Goal: Transaction & Acquisition: Download file/media

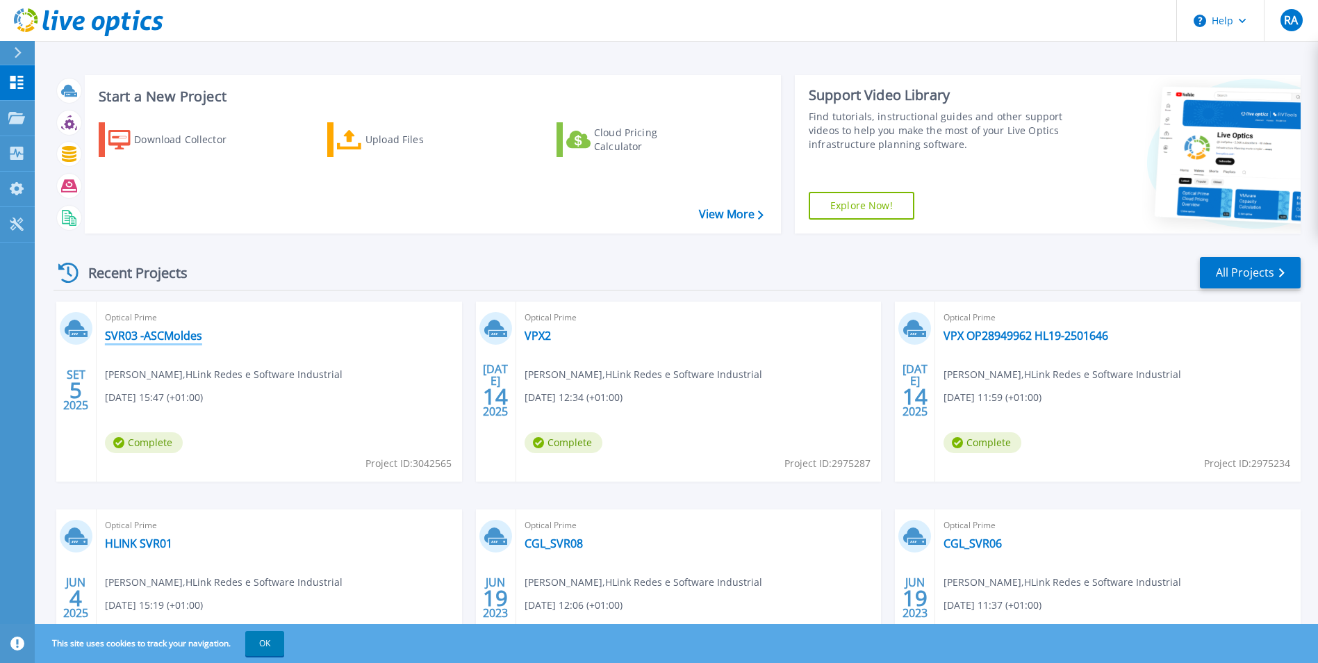
drag, startPoint x: 158, startPoint y: 335, endPoint x: 324, endPoint y: 363, distance: 168.5
click at [160, 336] on link "SVR03 -ASCMoldes" at bounding box center [153, 336] width 97 height 14
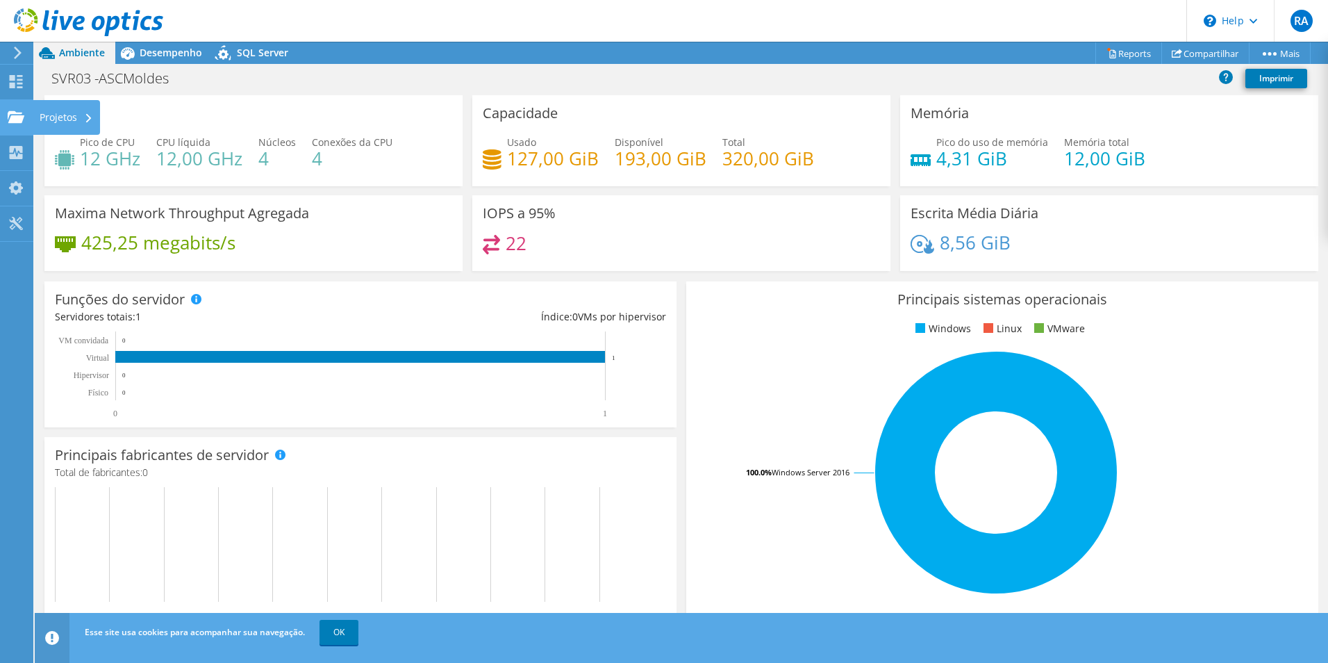
click at [41, 119] on div "Projetos" at bounding box center [66, 117] width 67 height 35
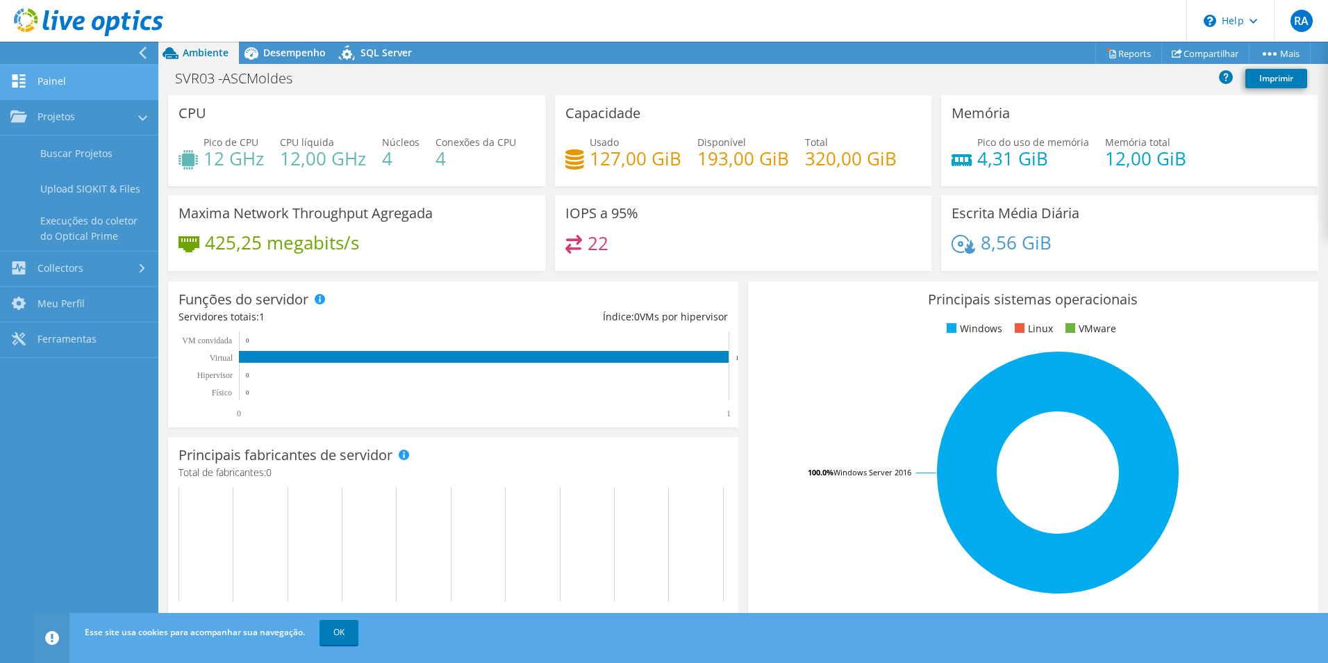
click at [73, 81] on link "Painel" at bounding box center [79, 82] width 158 height 35
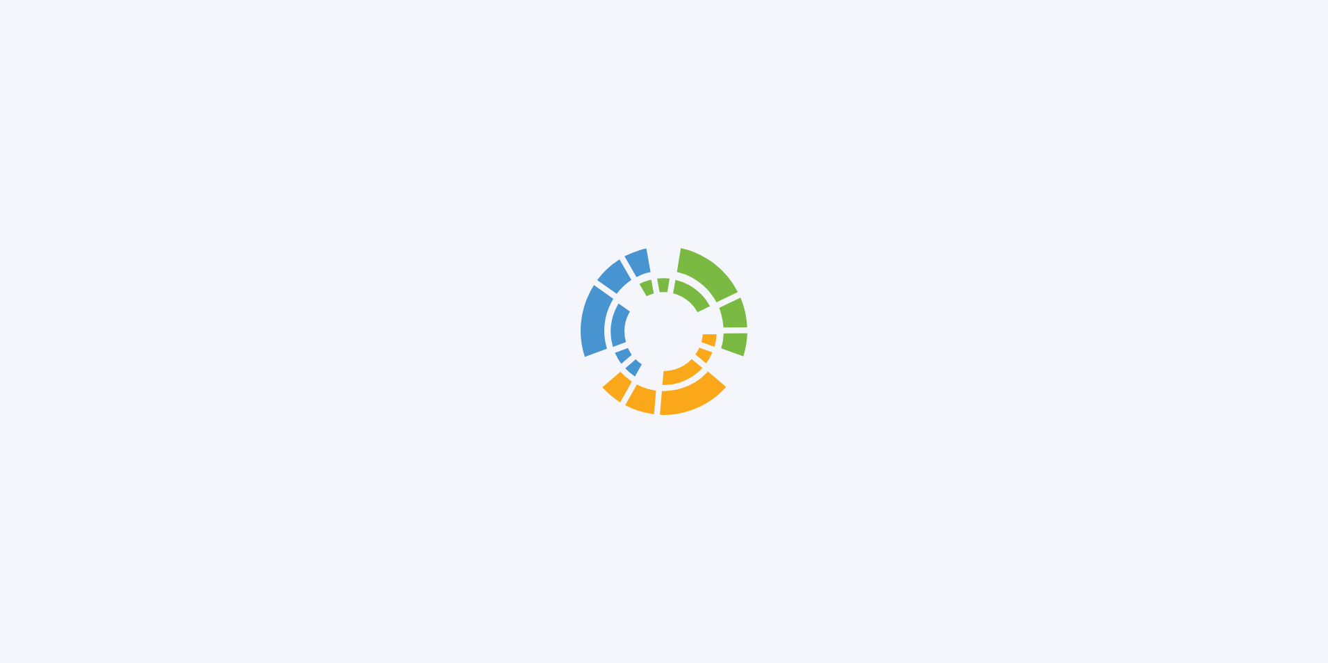
click at [79, 119] on div at bounding box center [664, 331] width 1328 height 663
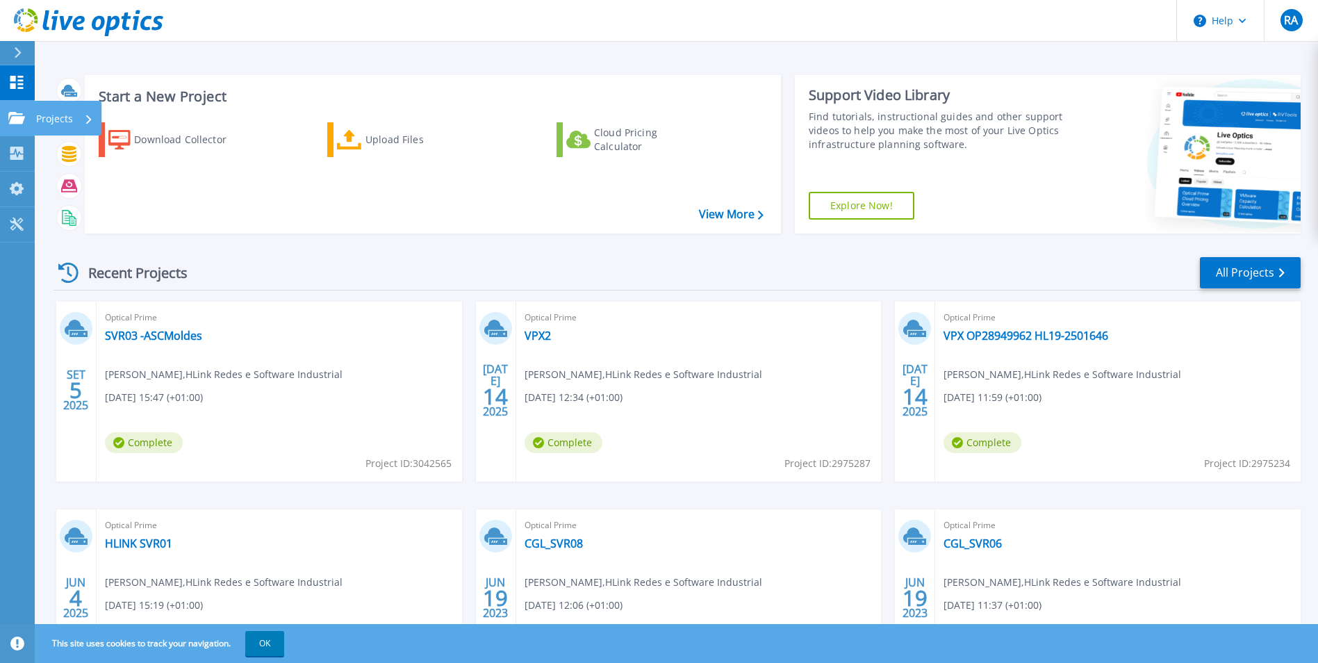
click at [63, 111] on p "Projects" at bounding box center [54, 119] width 37 height 36
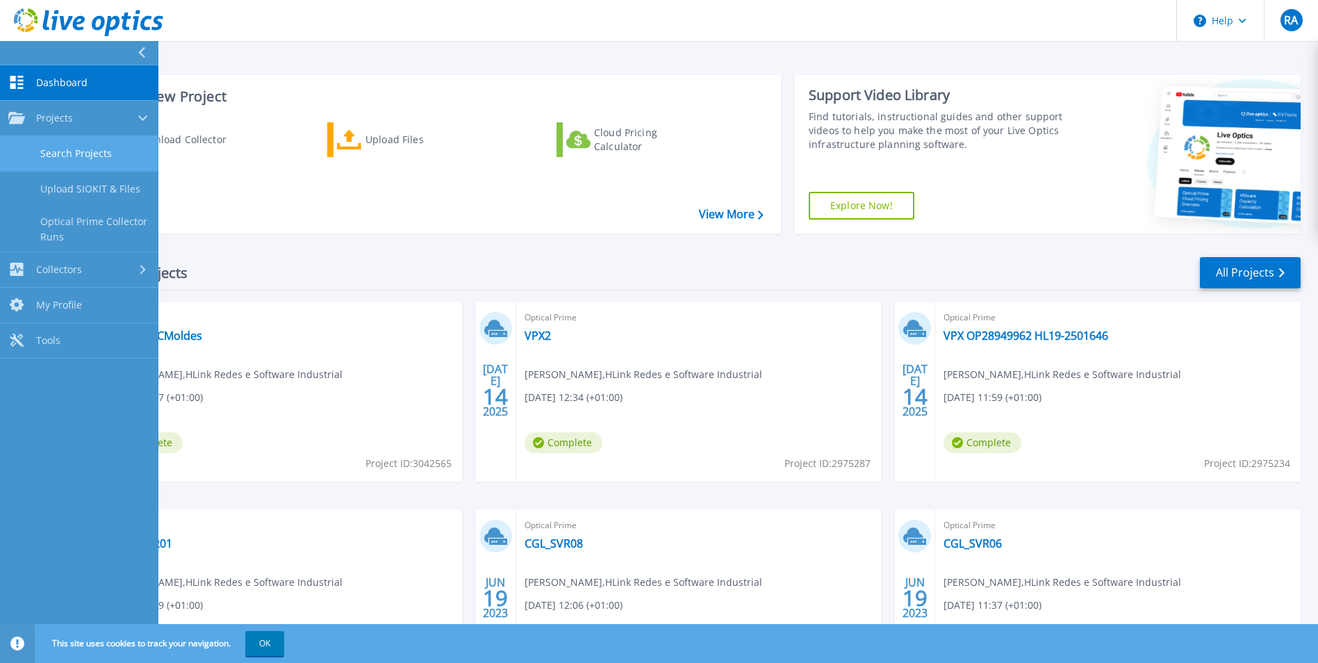
click at [106, 157] on link "Search Projects" at bounding box center [79, 153] width 158 height 35
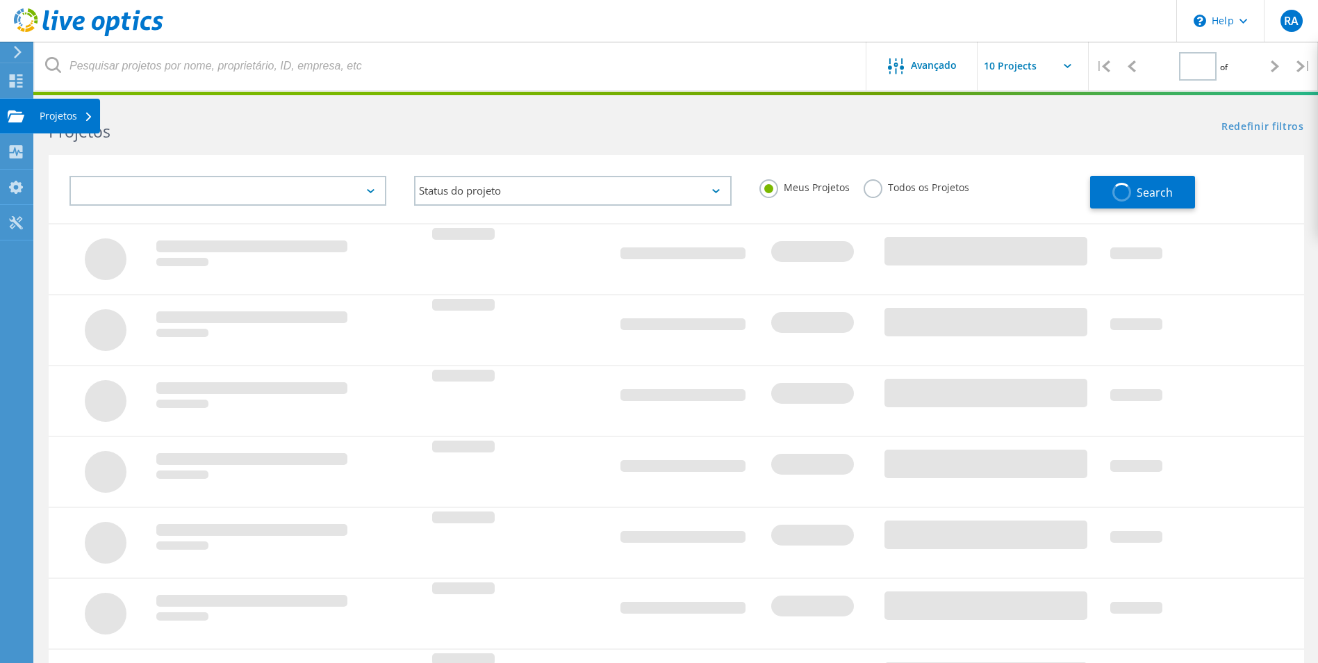
type input "1"
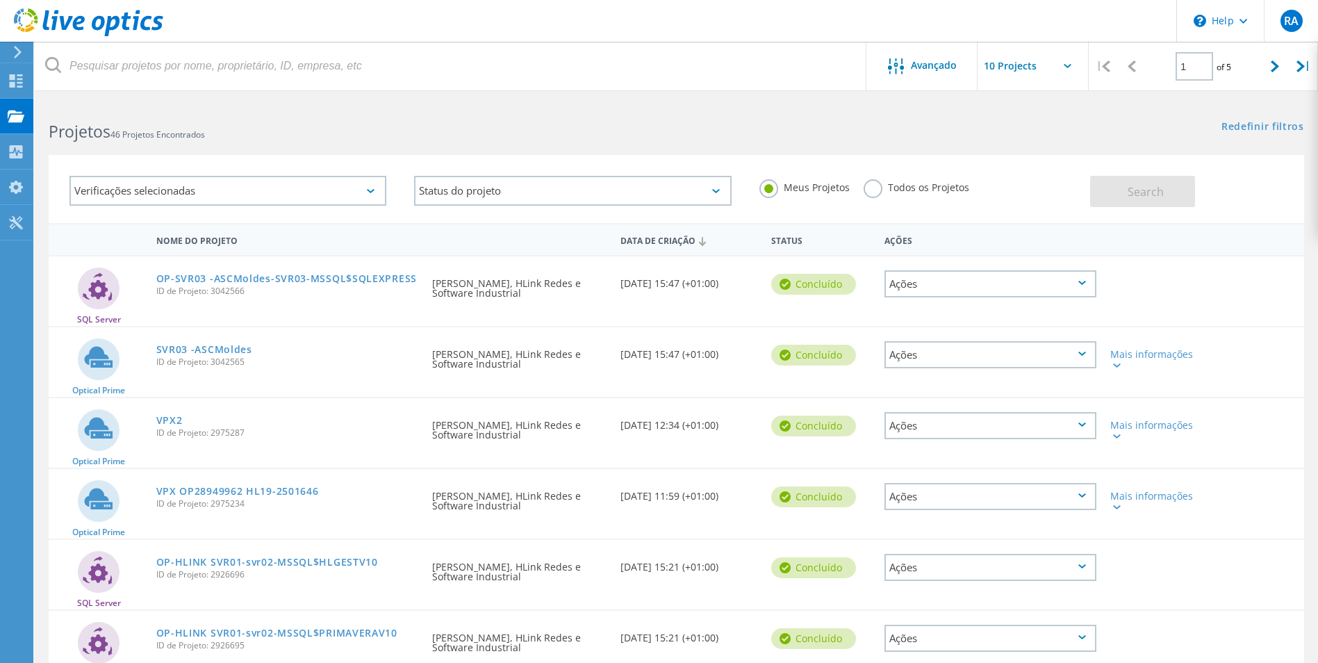
drag, startPoint x: 930, startPoint y: 118, endPoint x: 660, endPoint y: 126, distance: 269.7
click at [929, 118] on div "Redefinir filtros Mostrar filtros" at bounding box center [996, 114] width 641 height 26
drag, startPoint x: 624, startPoint y: 283, endPoint x: 675, endPoint y: 315, distance: 59.9
click at [675, 315] on div "SQL Server OP-SVR03 -ASCMoldes-SVR03-MSSQL$SQLEXPRESS ID de Projeto: 3042566 So…" at bounding box center [676, 290] width 1255 height 69
drag, startPoint x: 675, startPoint y: 315, endPoint x: 693, endPoint y: 358, distance: 46.3
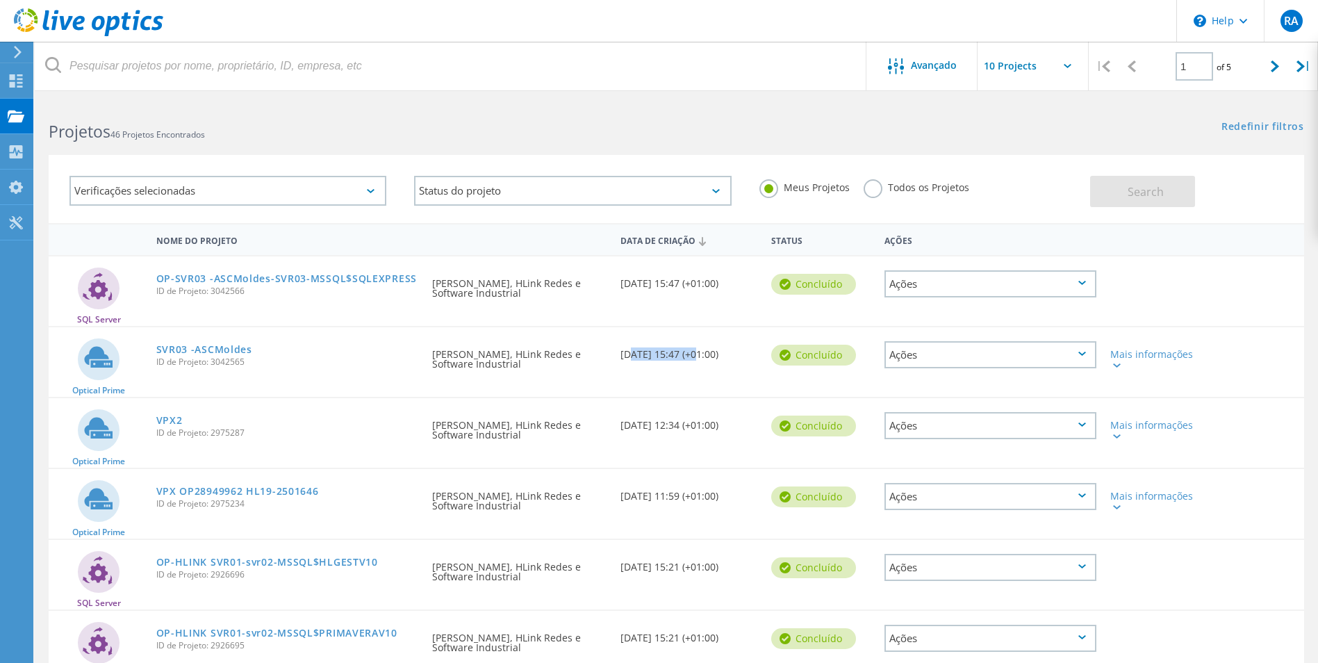
click at [693, 358] on div "Data de Criação 09/05/2025, 15:47 (+01:00)" at bounding box center [688, 350] width 151 height 46
click at [629, 352] on div "Data de Criação 09/05/2025, 15:47 (+01:00)" at bounding box center [688, 350] width 151 height 46
drag, startPoint x: 652, startPoint y: 358, endPoint x: 611, endPoint y: 360, distance: 40.4
click at [611, 360] on div "Optical Prime SVR03 -ASCMoldes ID de Projeto: 3042565 Solicitado por ruben alex…" at bounding box center [676, 361] width 1255 height 69
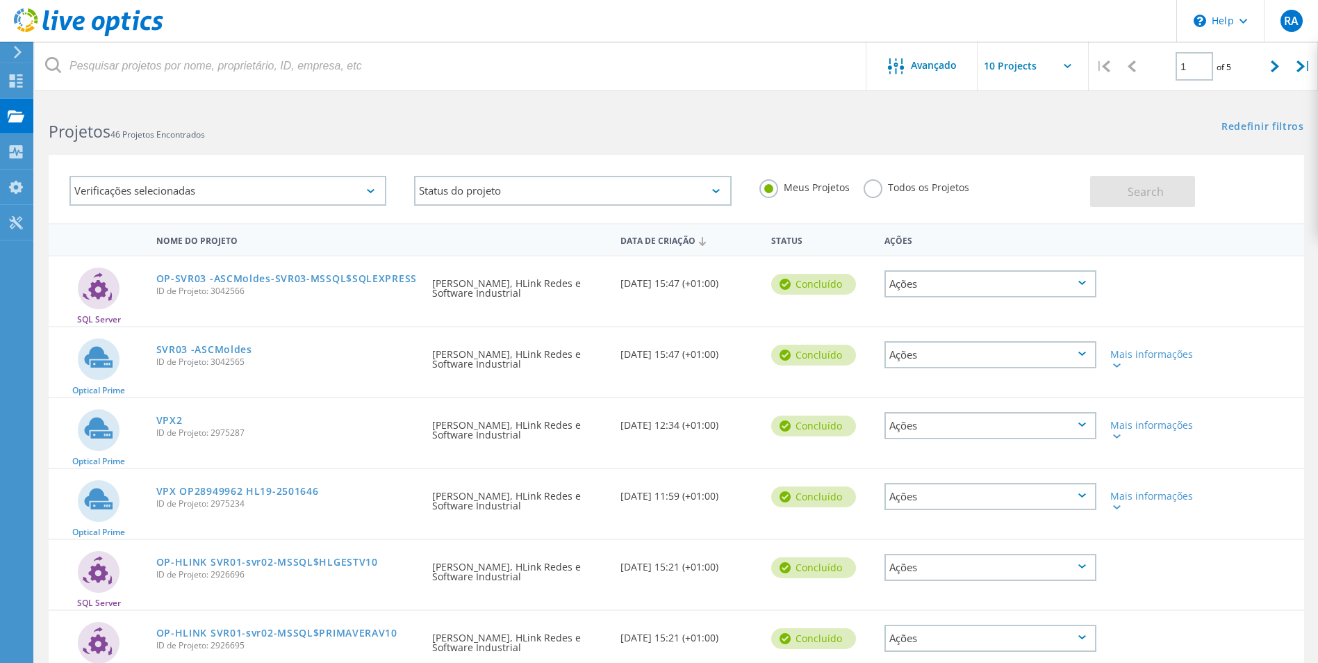
click at [793, 142] on div "Verificações selecionadas Status do projeto Em andamento Concluído Publicado em…" at bounding box center [676, 180] width 1283 height 85
click at [373, 186] on div "Verificações selecionadas" at bounding box center [227, 191] width 317 height 30
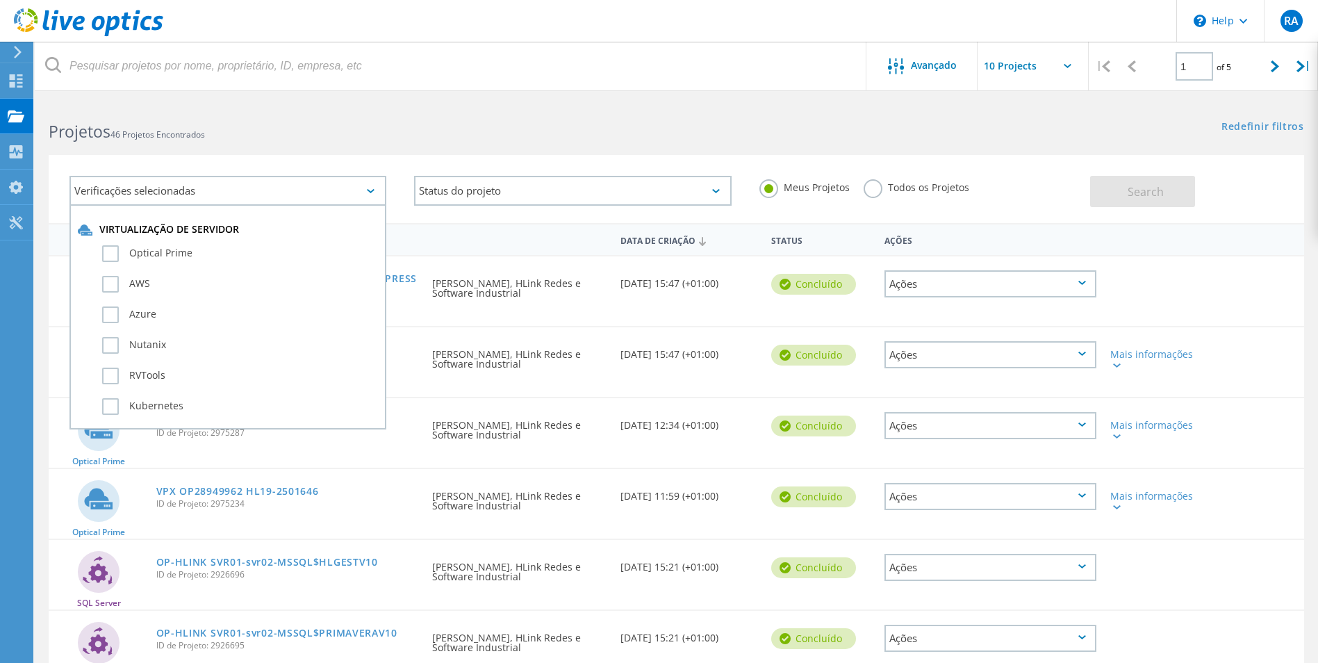
drag, startPoint x: 356, startPoint y: 133, endPoint x: 433, endPoint y: 131, distance: 77.1
click at [363, 133] on h2 "Projetos 46 Projetos Encontrados" at bounding box center [355, 131] width 613 height 23
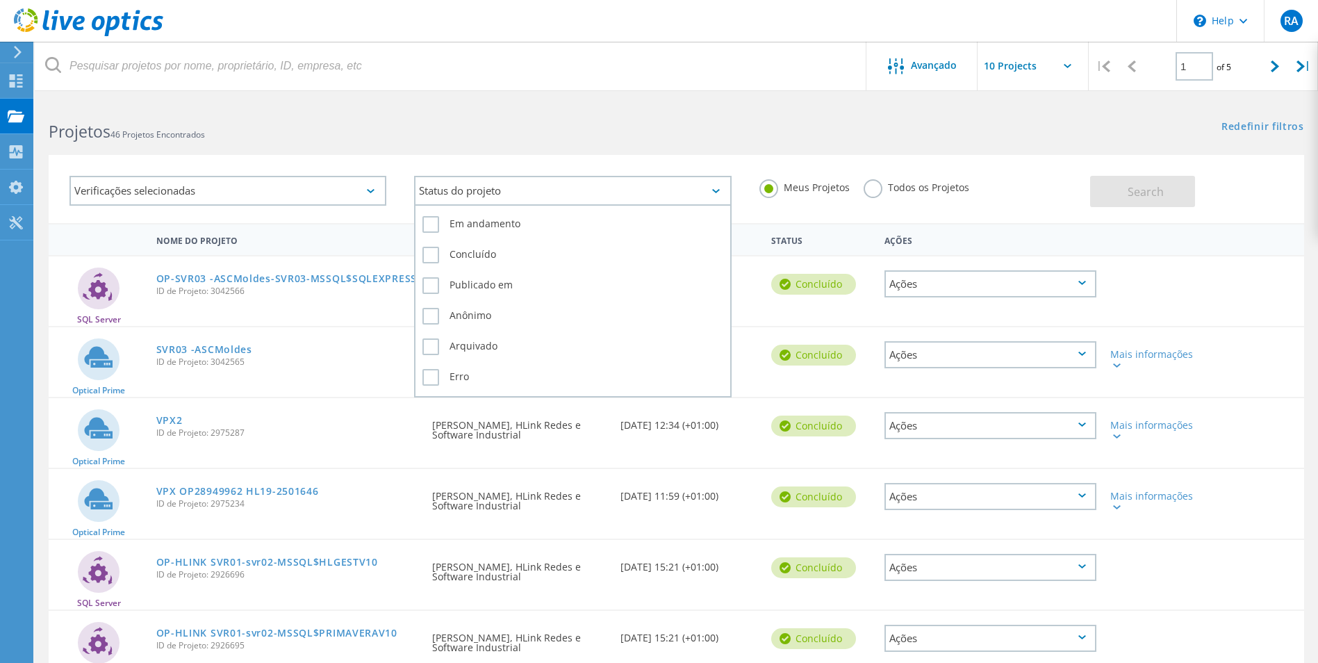
click at [543, 190] on div "Status do projeto" at bounding box center [572, 191] width 317 height 30
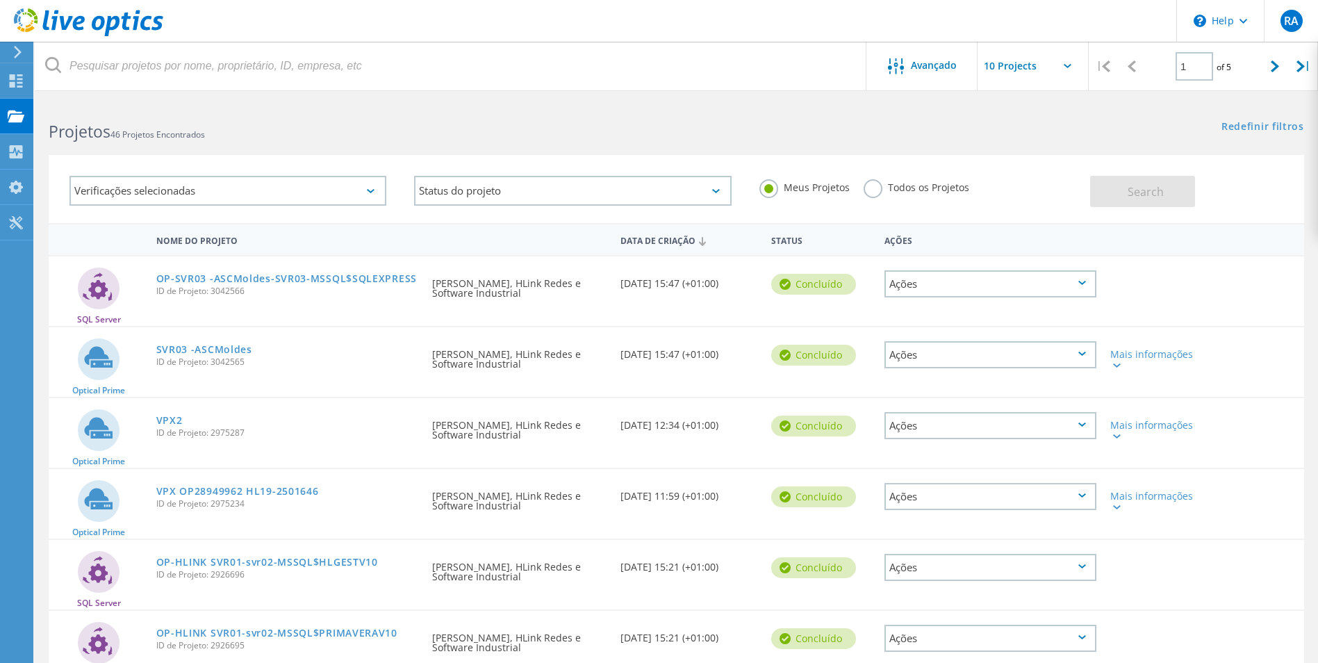
drag, startPoint x: 538, startPoint y: 149, endPoint x: 507, endPoint y: 151, distance: 30.6
click at [536, 149] on div "Verificações selecionadas Status do projeto Em andamento Concluído Publicado em…" at bounding box center [676, 180] width 1283 height 85
click at [877, 65] on div "Avançado" at bounding box center [921, 66] width 111 height 17
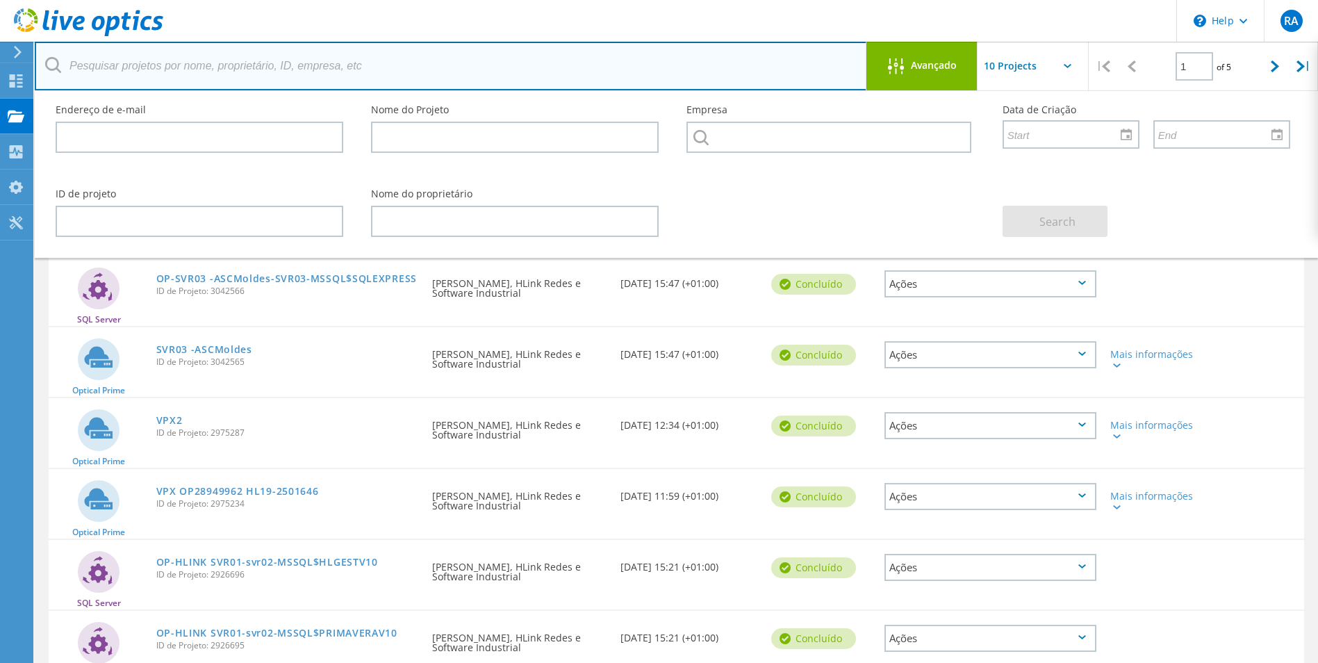
drag, startPoint x: 422, startPoint y: 53, endPoint x: 254, endPoint y: 63, distance: 168.5
click at [411, 53] on input "text" at bounding box center [451, 66] width 832 height 49
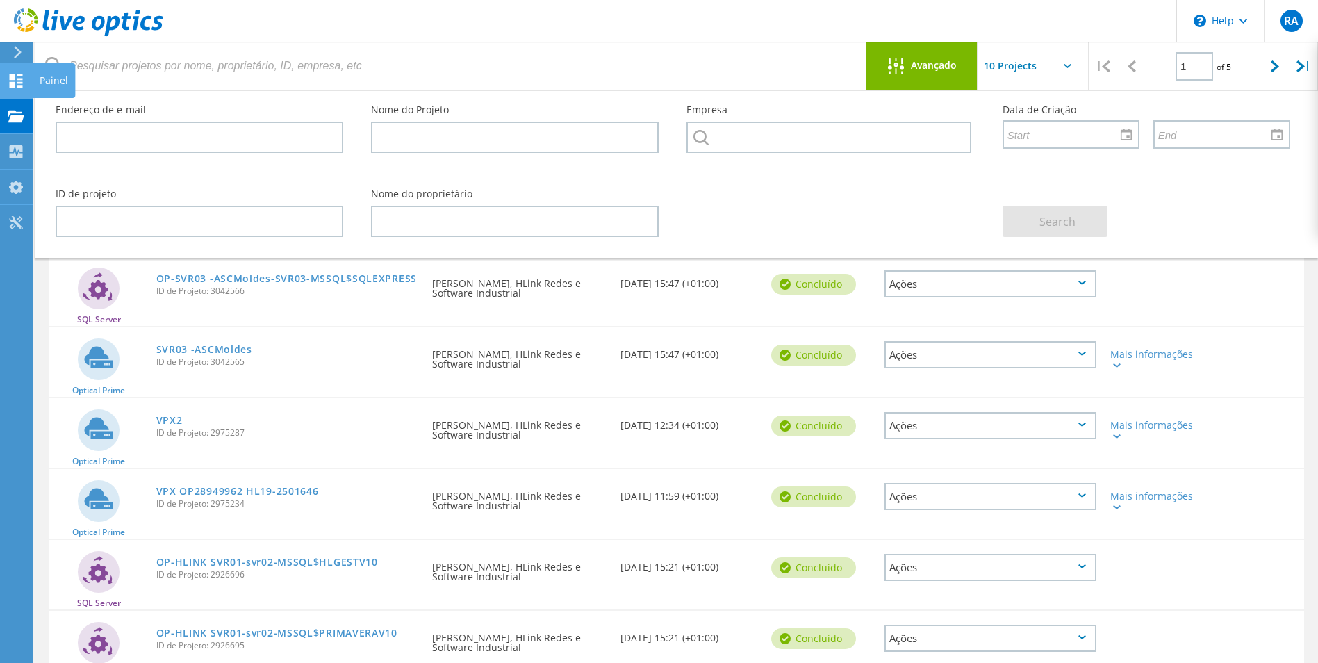
click at [10, 84] on use at bounding box center [16, 80] width 13 height 13
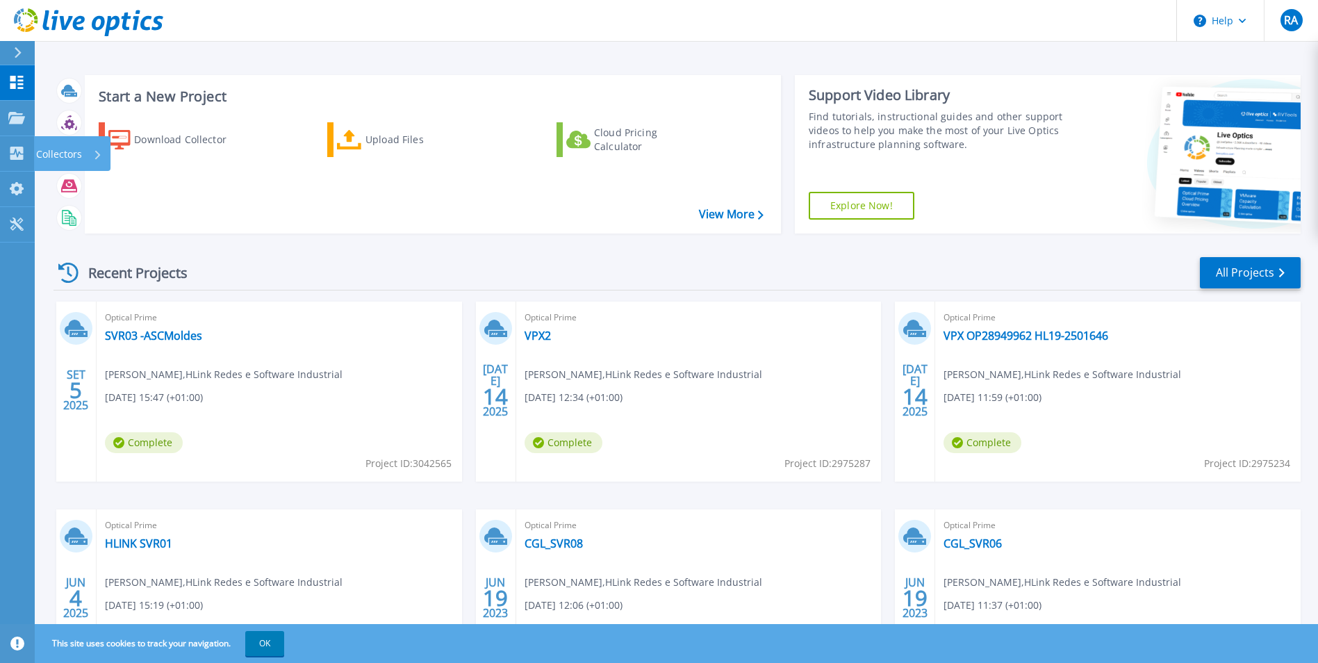
click at [61, 157] on p "Collectors" at bounding box center [59, 154] width 46 height 36
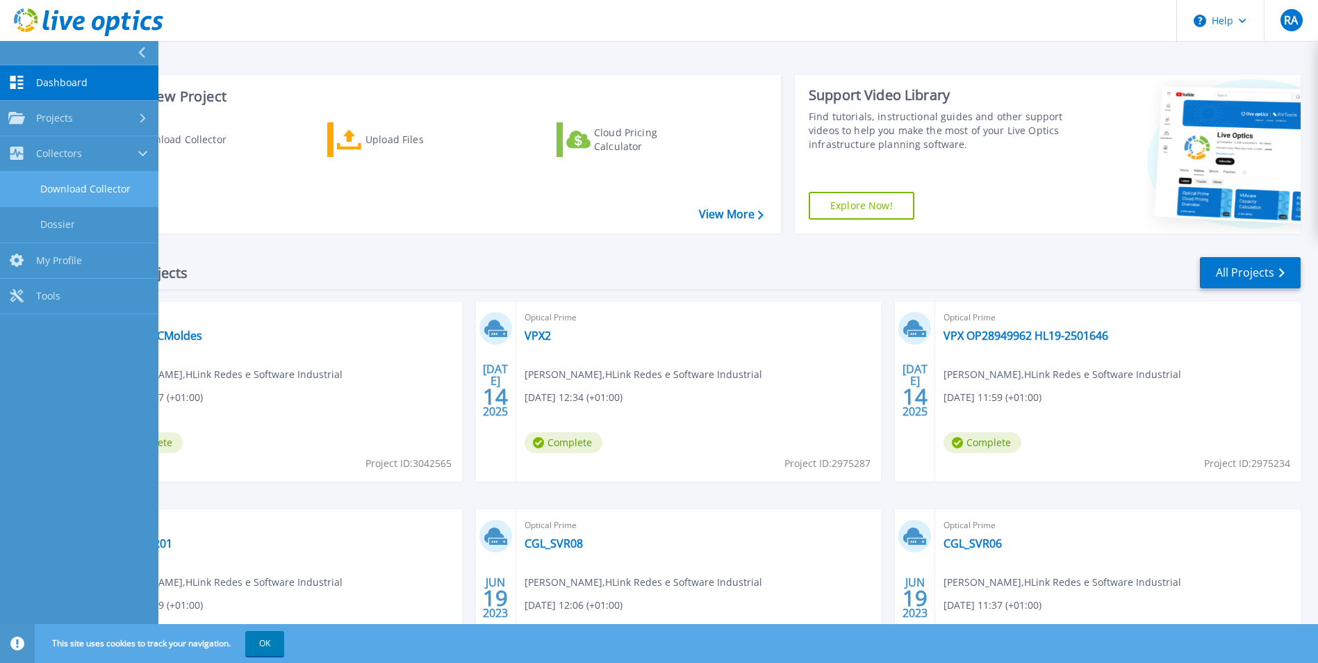
click at [103, 186] on link "Download Collector" at bounding box center [79, 189] width 158 height 35
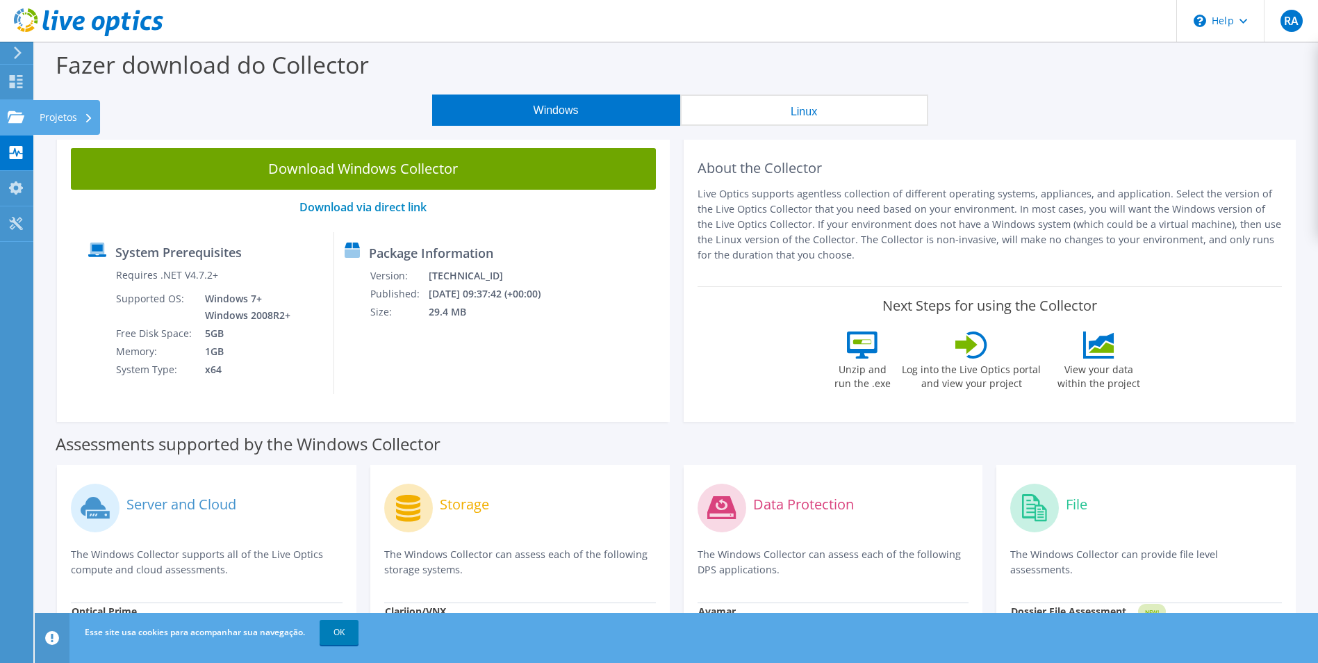
click at [70, 122] on div "Projetos" at bounding box center [66, 117] width 67 height 35
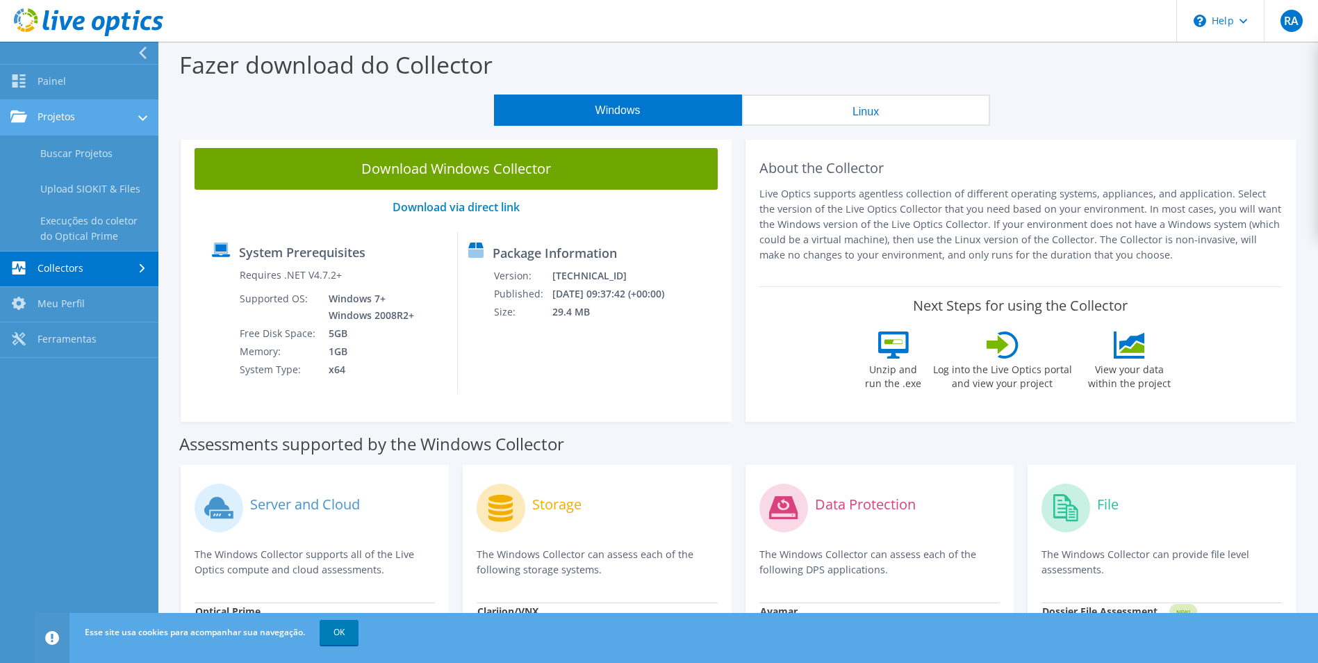
click at [81, 114] on link "Projetos" at bounding box center [79, 117] width 158 height 35
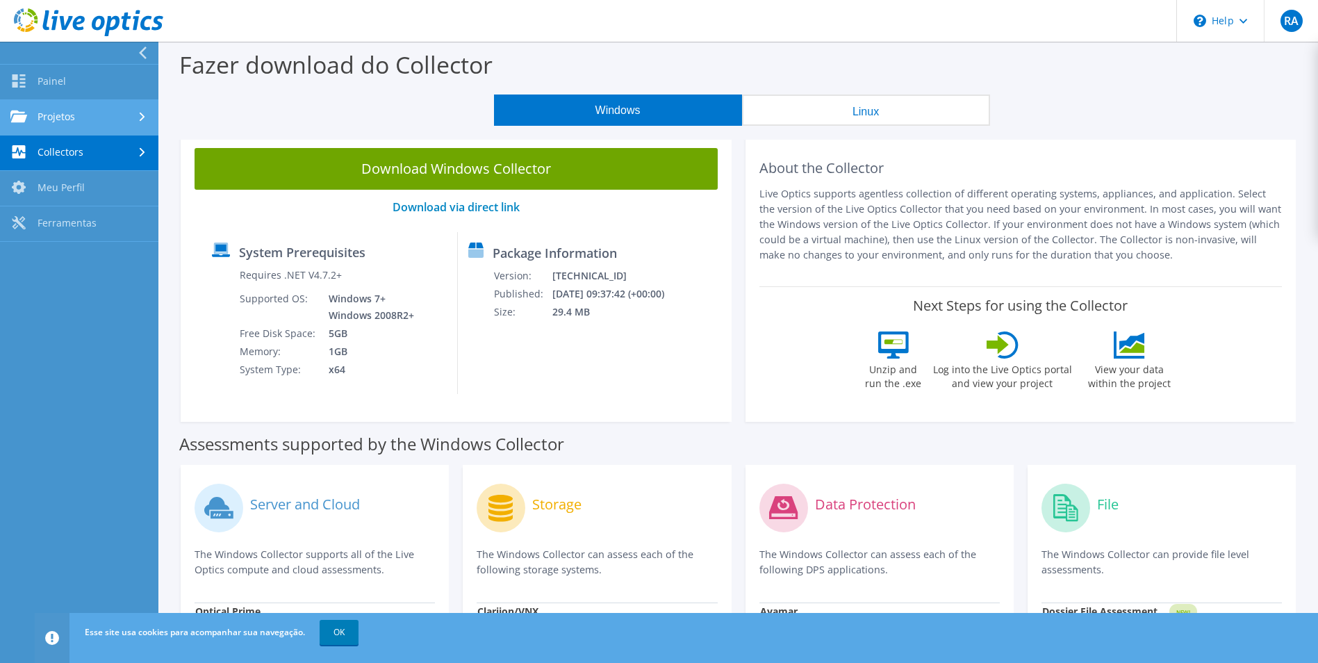
click at [61, 118] on link "Projetos" at bounding box center [79, 117] width 158 height 35
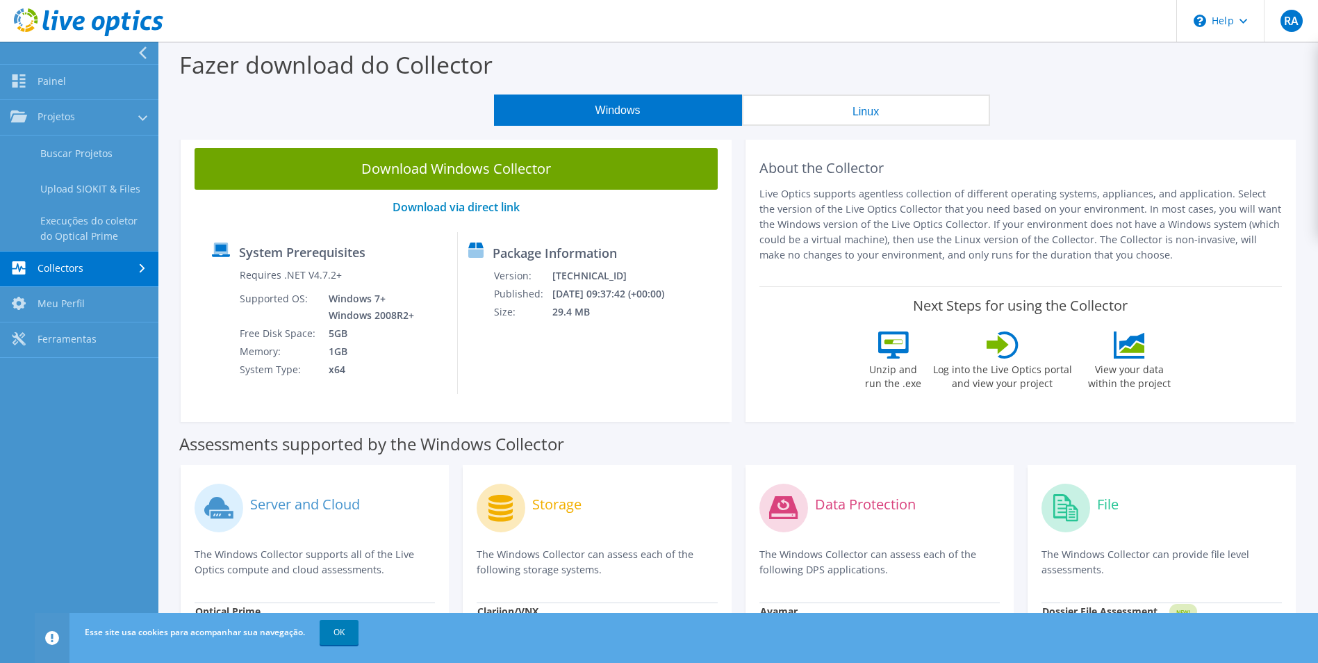
drag, startPoint x: 711, startPoint y: 69, endPoint x: 759, endPoint y: 64, distance: 48.2
click at [724, 65] on div "Fazer download do Collector" at bounding box center [738, 68] width 1146 height 53
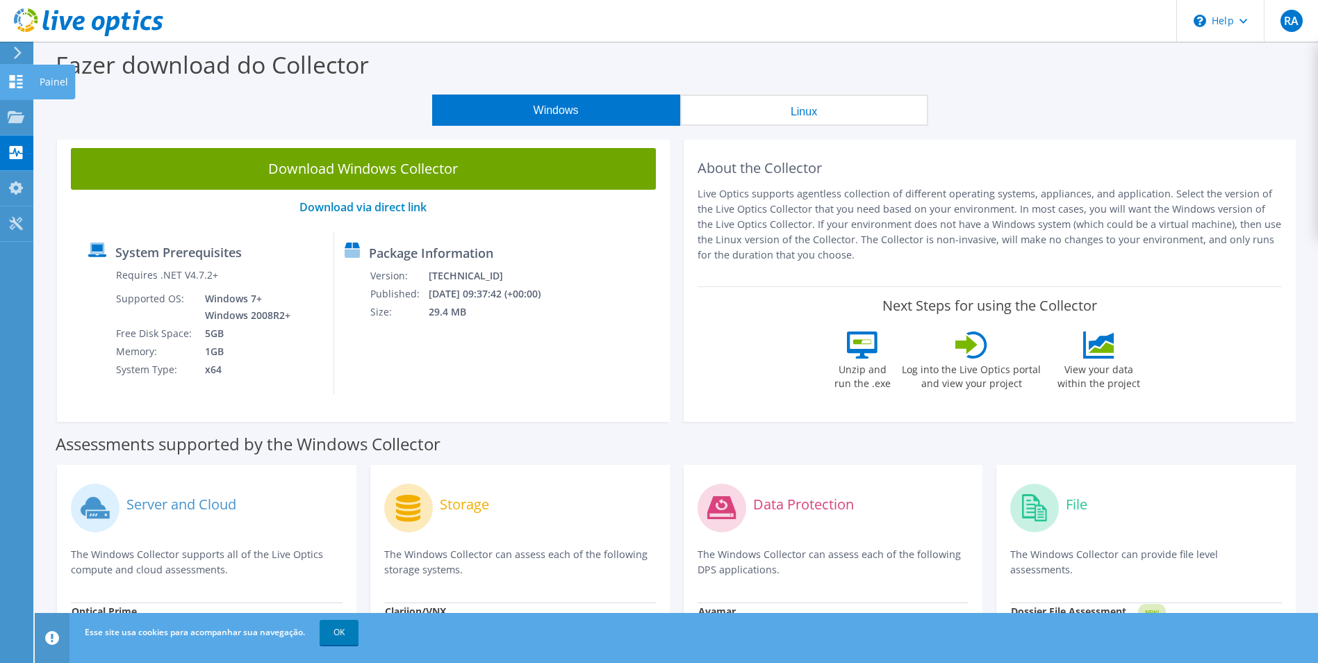
click at [19, 81] on icon at bounding box center [16, 81] width 17 height 13
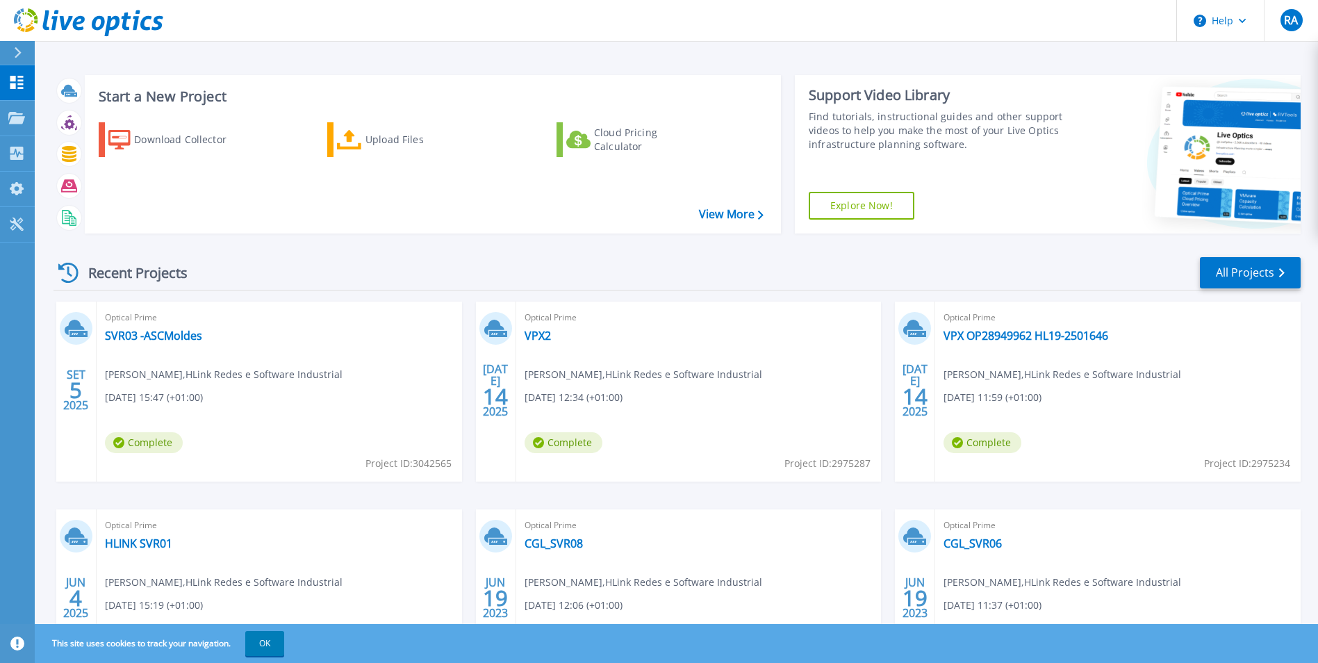
drag, startPoint x: 220, startPoint y: 142, endPoint x: 255, endPoint y: 169, distance: 44.2
click at [218, 142] on div "Download Collector" at bounding box center [189, 140] width 111 height 28
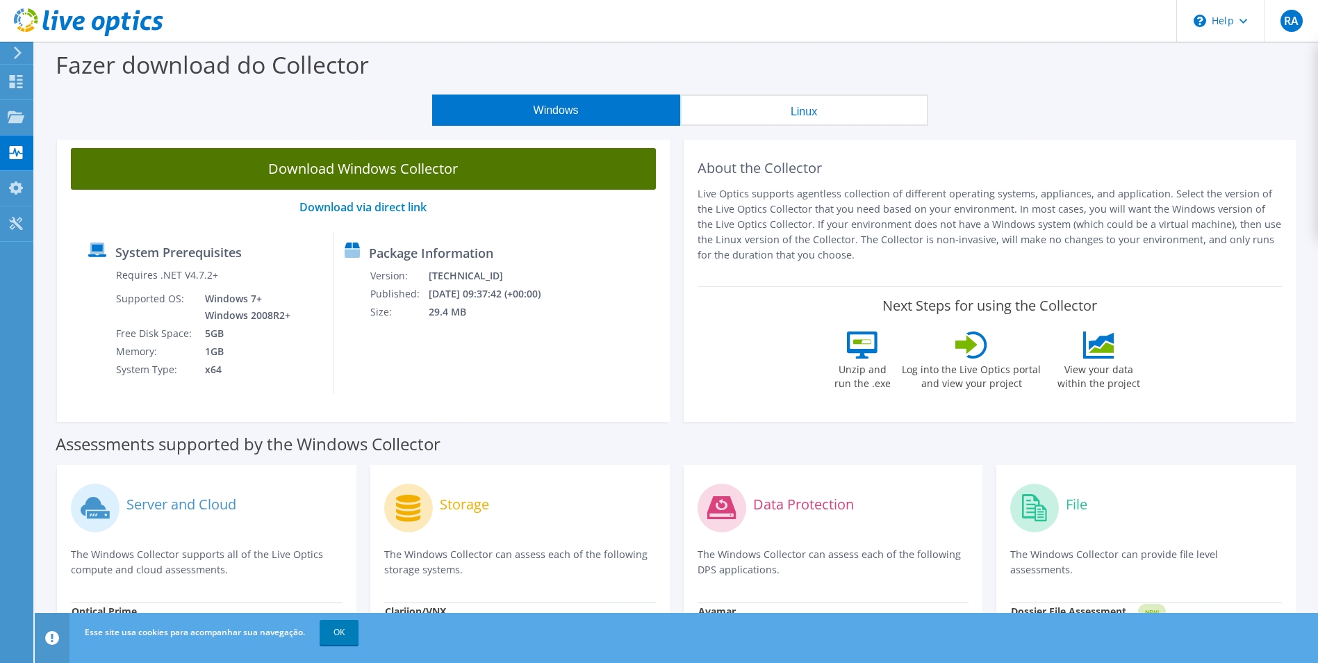
click at [373, 168] on link "Download Windows Collector" at bounding box center [363, 169] width 585 height 42
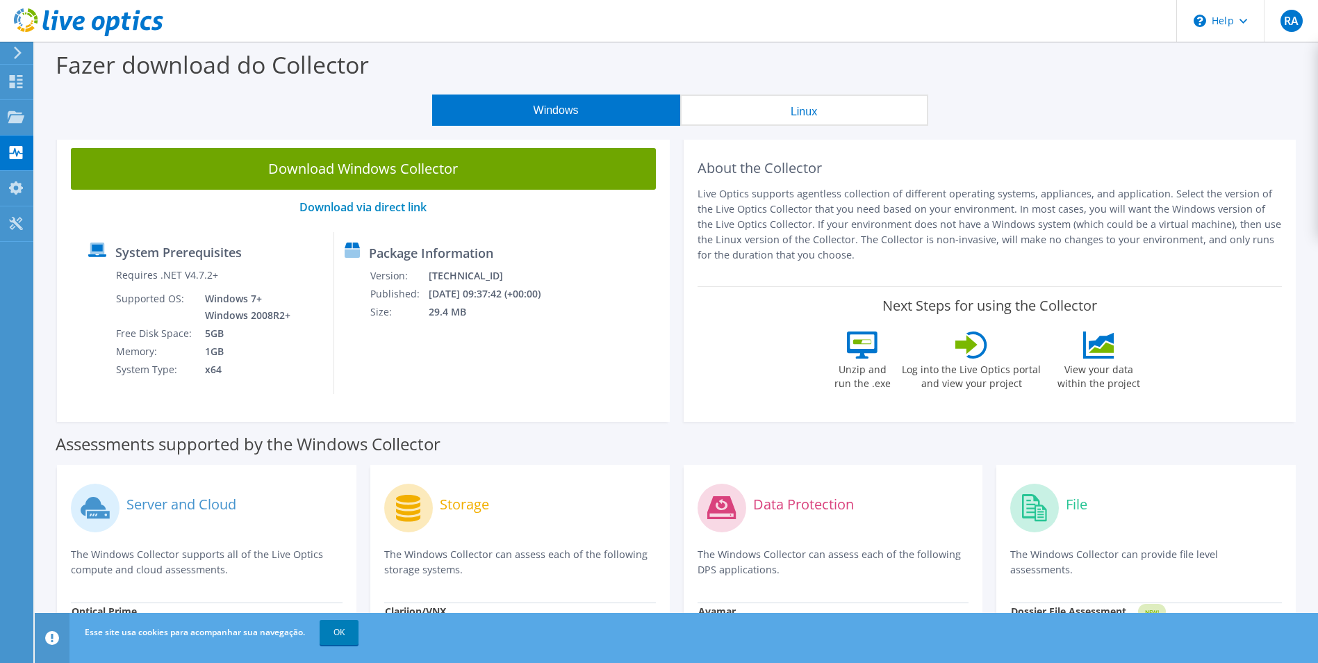
drag, startPoint x: 13, startPoint y: 395, endPoint x: 73, endPoint y: 213, distance: 191.8
